Goal: Transaction & Acquisition: Purchase product/service

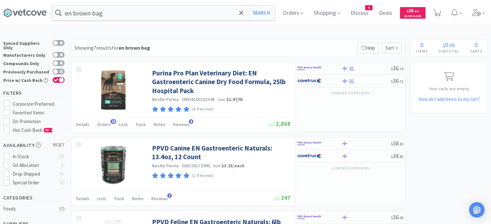
click at [109, 19] on input "en brown bag" at bounding box center [163, 12] width 223 height 15
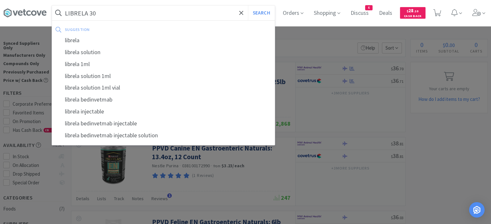
click at [248, 5] on button "Search" at bounding box center [261, 12] width 27 height 15
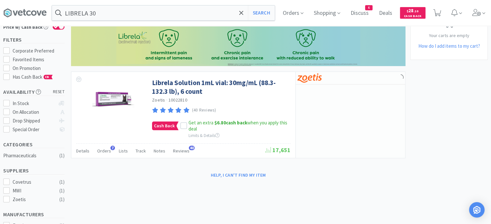
scroll to position [65, 0]
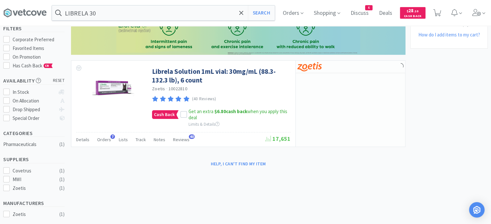
click at [104, 138] on span "Orders" at bounding box center [104, 140] width 14 height 6
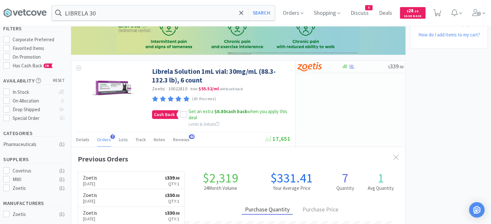
scroll to position [165, 334]
click at [92, 12] on input "LIBRELA 30" at bounding box center [163, 12] width 223 height 15
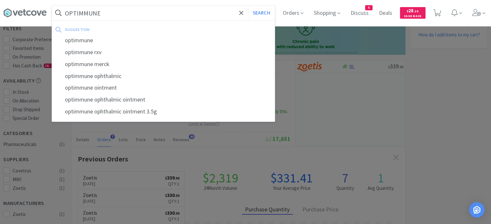
click at [248, 5] on button "Search" at bounding box center [261, 12] width 27 height 15
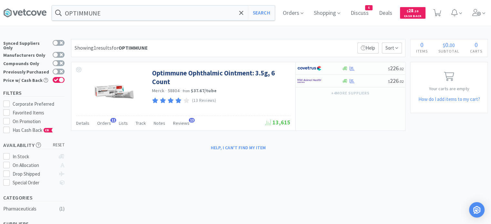
click at [105, 124] on span "Orders" at bounding box center [104, 123] width 14 height 6
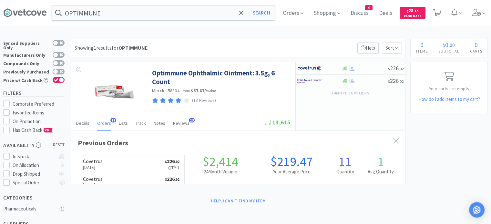
scroll to position [173, 334]
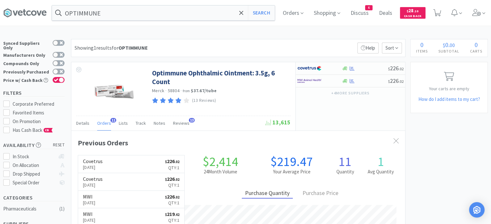
click at [111, 17] on input "OPTIMMUNE" at bounding box center [163, 12] width 223 height 15
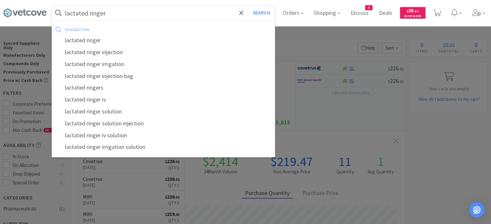
click at [248, 5] on button "Search" at bounding box center [261, 12] width 27 height 15
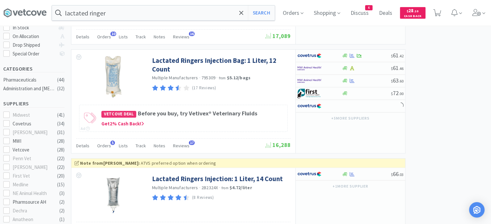
scroll to position [32, 0]
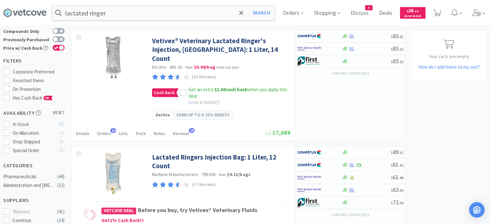
drag, startPoint x: 97, startPoint y: 12, endPoint x: 110, endPoint y: 14, distance: 13.4
click at [98, 12] on input "lactated ringer" at bounding box center [163, 12] width 223 height 15
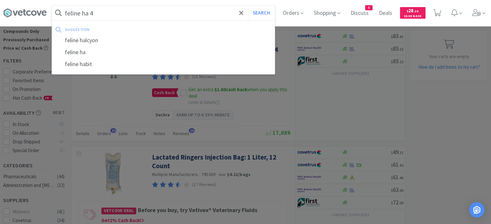
click at [248, 5] on button "Search" at bounding box center [261, 12] width 27 height 15
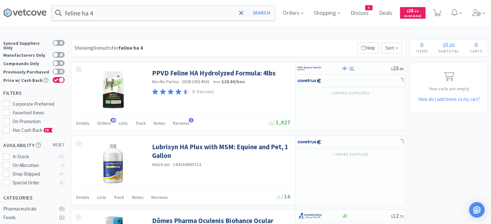
click at [106, 120] on div "Orders 39" at bounding box center [104, 124] width 14 height 12
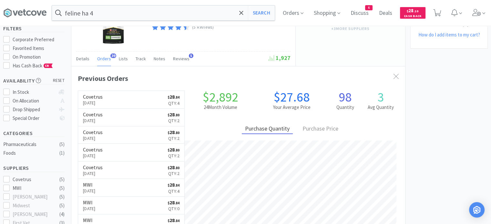
click at [102, 16] on input "feline ha 4" at bounding box center [163, 12] width 223 height 15
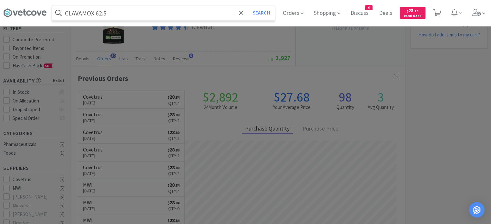
click at [248, 5] on button "Search" at bounding box center [261, 12] width 27 height 15
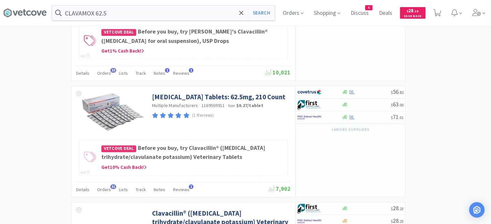
scroll to position [678, 0]
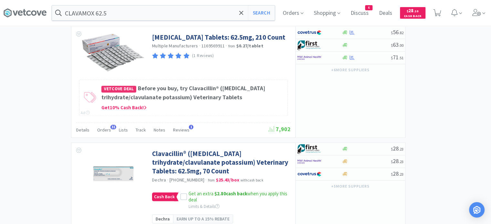
click at [111, 15] on input "CLAVAMOX 62.5" at bounding box center [163, 12] width 223 height 15
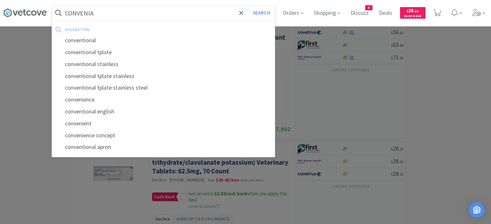
click at [248, 5] on button "Search" at bounding box center [261, 12] width 27 height 15
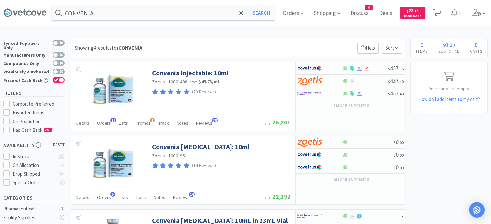
click at [105, 123] on span "Orders" at bounding box center [104, 123] width 14 height 6
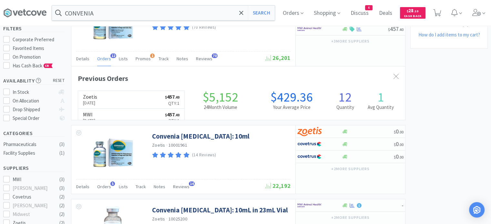
scroll to position [173, 334]
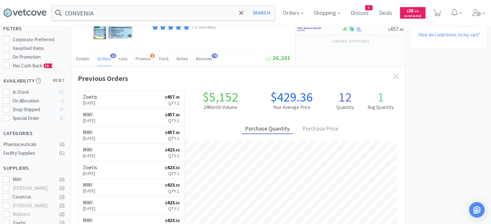
click at [123, 14] on input "CONVENIA" at bounding box center [163, 12] width 223 height 15
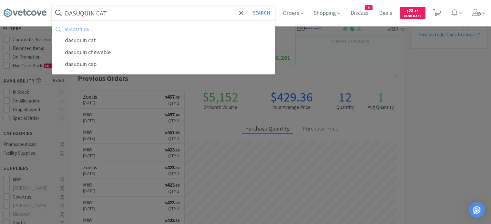
type input "DASUQUIN CAT"
click at [248, 5] on button "Search" at bounding box center [261, 12] width 27 height 15
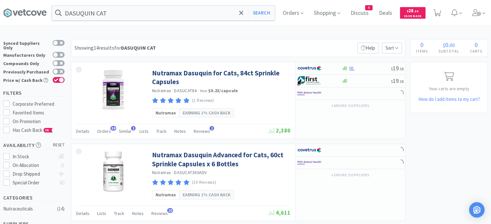
click at [101, 134] on span "Orders" at bounding box center [104, 132] width 14 height 6
